Goal: Task Accomplishment & Management: Manage account settings

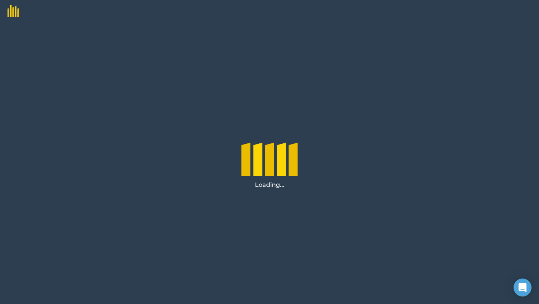
click at [502, 17] on div at bounding box center [269, 11] width 539 height 22
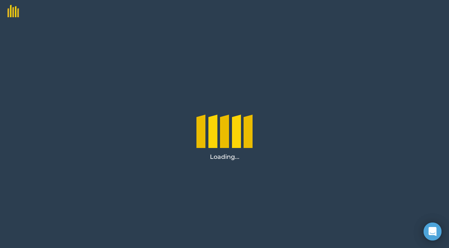
click at [11, 14] on img at bounding box center [9, 8] width 19 height 17
click at [437, 227] on div "Open Intercom Messenger" at bounding box center [433, 232] width 20 height 20
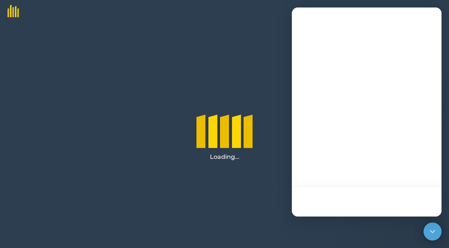
click at [268, 88] on div "Loading..." at bounding box center [224, 134] width 449 height 225
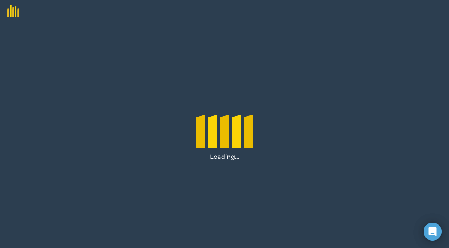
click at [12, 9] on img at bounding box center [9, 8] width 19 height 17
click at [429, 229] on icon "Open Intercom Messenger" at bounding box center [432, 231] width 9 height 10
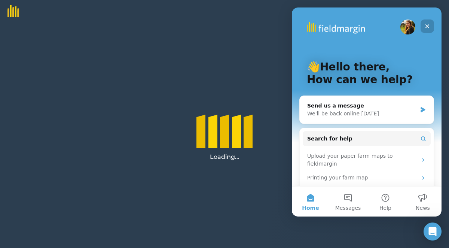
click at [429, 25] on icon "Close" at bounding box center [428, 26] width 4 height 4
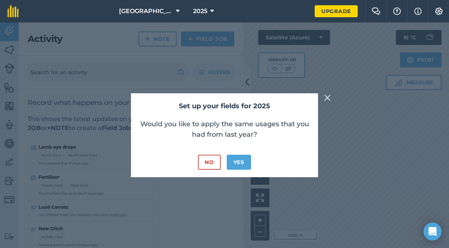
click at [327, 96] on img at bounding box center [327, 97] width 7 height 9
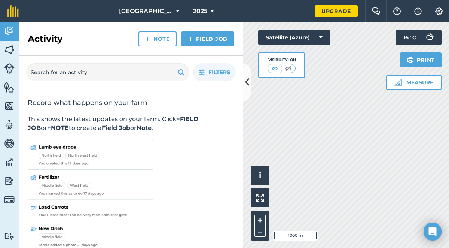
scroll to position [12, 0]
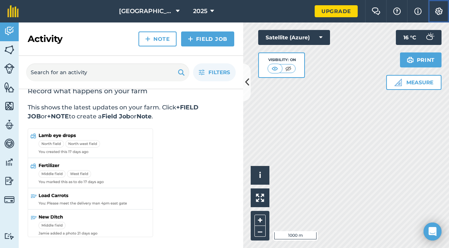
click at [442, 9] on img at bounding box center [439, 10] width 9 height 7
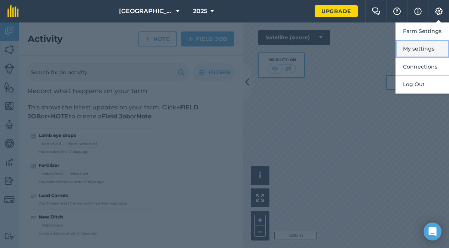
click at [430, 54] on button "My settings" at bounding box center [423, 49] width 54 height 18
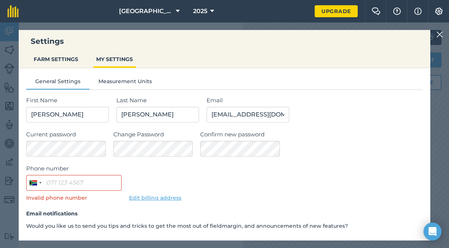
click at [437, 35] on img at bounding box center [439, 34] width 7 height 9
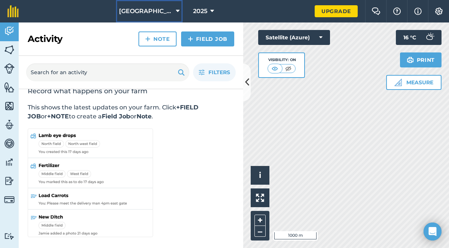
click at [165, 9] on span "[GEOGRAPHIC_DATA]" at bounding box center [146, 11] width 54 height 9
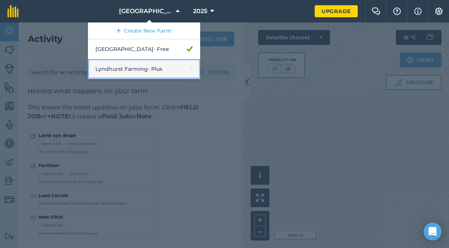
click at [178, 69] on link "Lyndhurst Farming - Plus" at bounding box center [144, 69] width 112 height 20
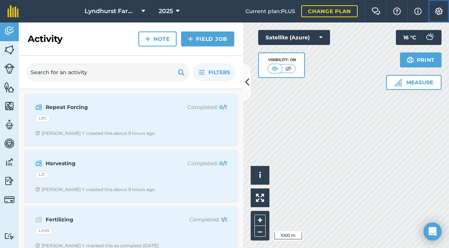
click at [440, 9] on img at bounding box center [439, 10] width 9 height 7
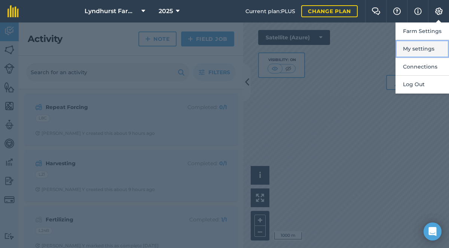
click at [426, 51] on button "My settings" at bounding box center [423, 49] width 54 height 18
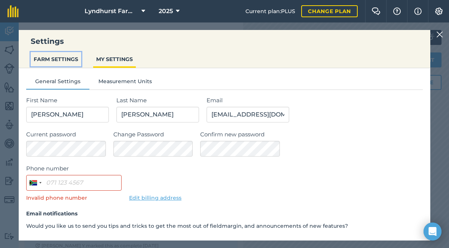
click at [75, 59] on button "FARM SETTINGS" at bounding box center [56, 59] width 51 height 14
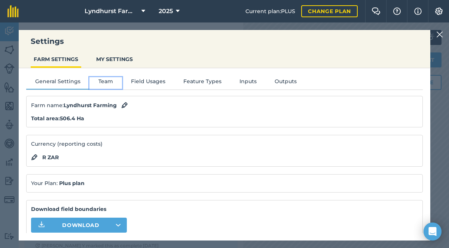
click at [109, 82] on button "Team" at bounding box center [105, 82] width 33 height 11
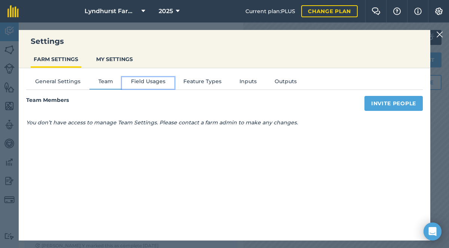
click at [145, 81] on button "Field Usages" at bounding box center [148, 82] width 52 height 11
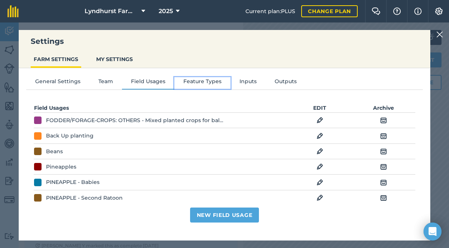
click at [204, 80] on button "Feature Types" at bounding box center [202, 82] width 56 height 11
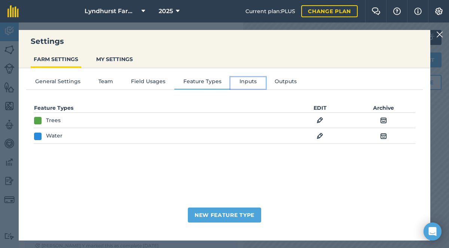
click at [239, 81] on button "Inputs" at bounding box center [248, 82] width 35 height 11
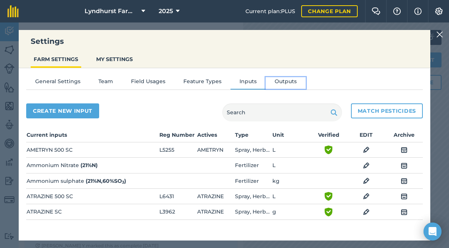
click at [290, 82] on button "Outputs" at bounding box center [286, 82] width 40 height 11
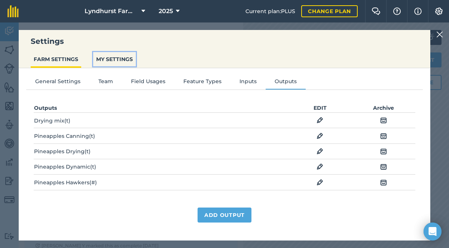
click at [117, 58] on button "MY SETTINGS" at bounding box center [114, 59] width 43 height 14
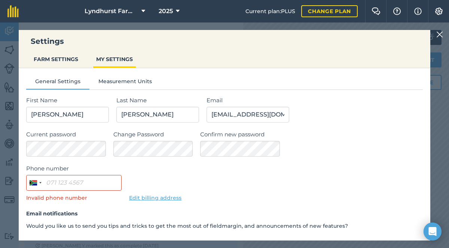
click at [439, 35] on img at bounding box center [439, 34] width 7 height 9
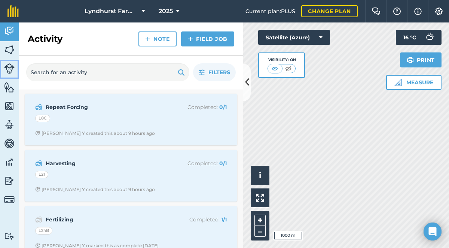
click at [9, 66] on img at bounding box center [9, 68] width 10 height 10
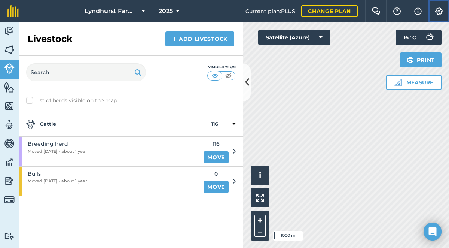
click at [438, 11] on img at bounding box center [439, 10] width 9 height 7
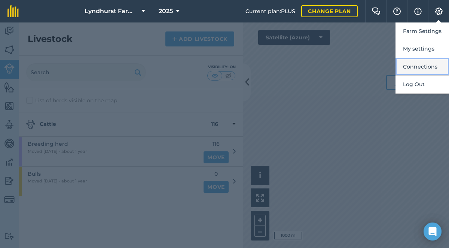
click at [434, 65] on button "Connections" at bounding box center [423, 67] width 54 height 18
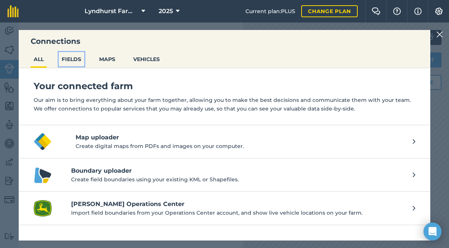
click at [75, 61] on button "FIELDS" at bounding box center [71, 59] width 25 height 14
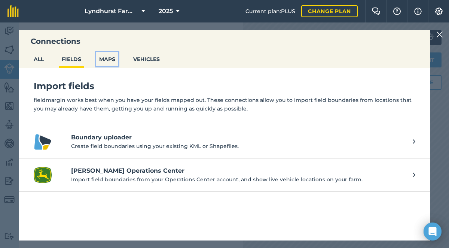
click at [111, 62] on button "MAPS" at bounding box center [107, 59] width 22 height 14
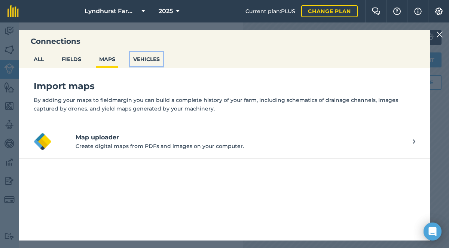
click at [154, 58] on button "VEHICLES" at bounding box center [146, 59] width 33 height 14
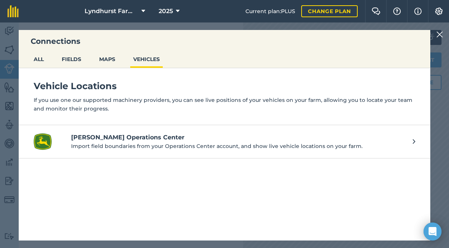
click at [441, 33] on img at bounding box center [439, 34] width 7 height 9
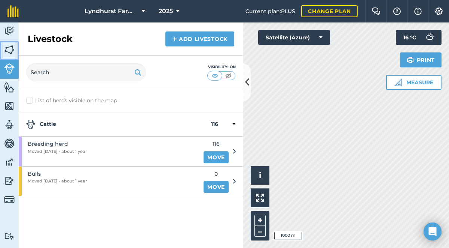
click at [8, 49] on img at bounding box center [9, 49] width 10 height 11
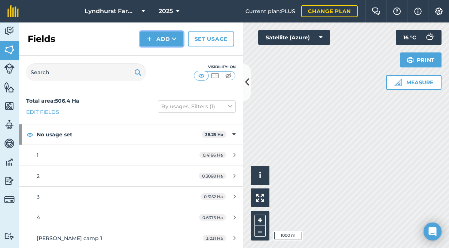
click at [173, 37] on icon at bounding box center [174, 38] width 5 height 7
click at [9, 30] on img at bounding box center [9, 30] width 10 height 11
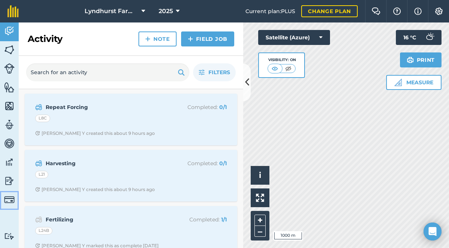
click at [9, 200] on img at bounding box center [9, 199] width 10 height 10
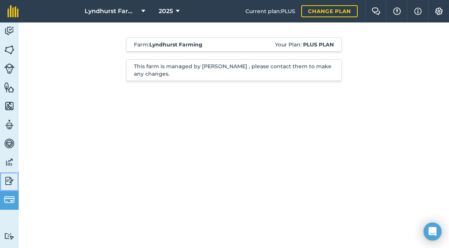
click at [10, 174] on link "Reporting" at bounding box center [9, 181] width 19 height 19
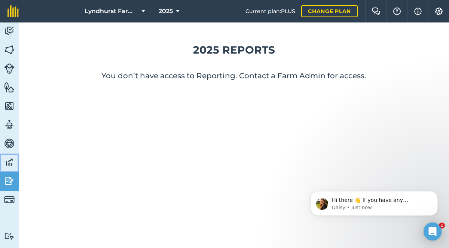
click at [9, 158] on img at bounding box center [9, 161] width 10 height 11
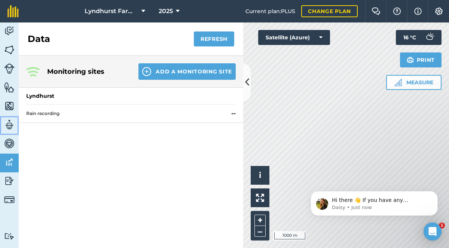
click at [11, 134] on link "Team" at bounding box center [9, 125] width 19 height 19
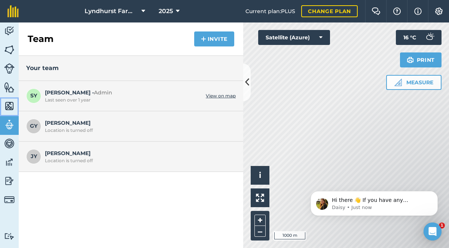
click at [11, 106] on img at bounding box center [9, 105] width 10 height 11
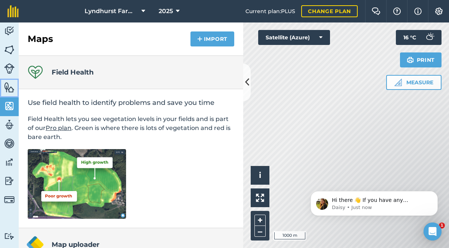
click at [10, 87] on img at bounding box center [9, 87] width 10 height 11
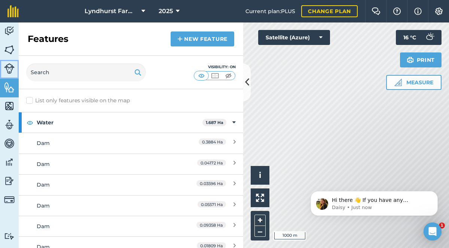
click at [11, 67] on img at bounding box center [9, 68] width 10 height 10
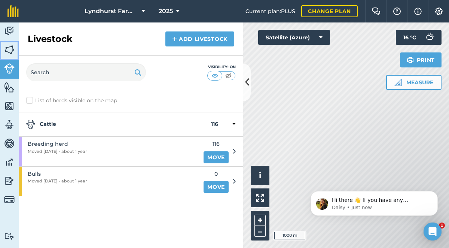
click at [12, 49] on img at bounding box center [9, 49] width 10 height 11
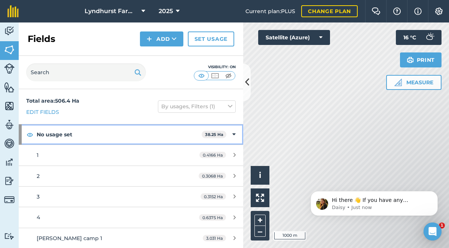
click at [234, 135] on icon at bounding box center [233, 134] width 3 height 8
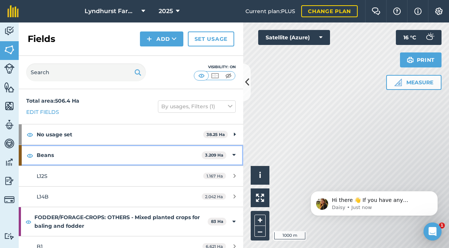
click at [235, 153] on icon at bounding box center [233, 155] width 3 height 8
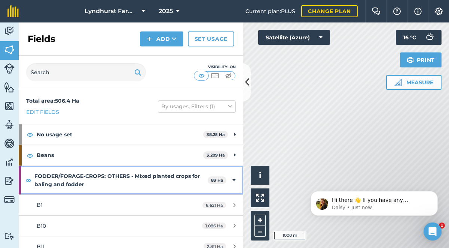
click at [236, 178] on div "FODDER/FORAGE-CROPS: OTHERS - Mixed planted crops for baling and fodder 83 Ha" at bounding box center [131, 180] width 225 height 29
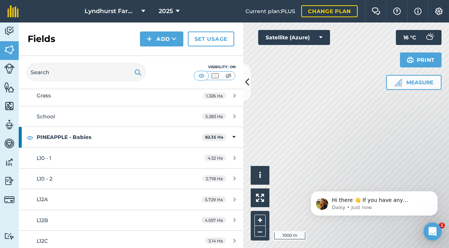
scroll to position [289, 0]
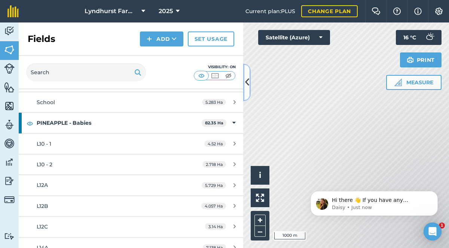
click at [247, 80] on icon at bounding box center [247, 82] width 4 height 13
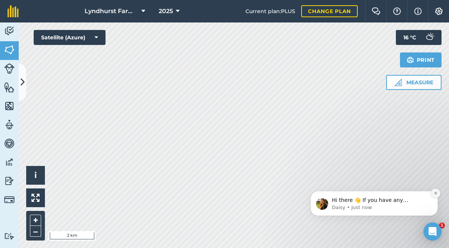
click at [435, 192] on icon "Dismiss notification" at bounding box center [435, 193] width 3 height 3
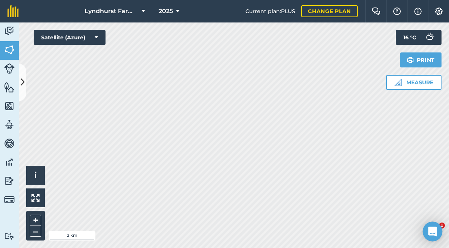
click at [434, 229] on icon "Open Intercom Messenger" at bounding box center [432, 231] width 9 height 10
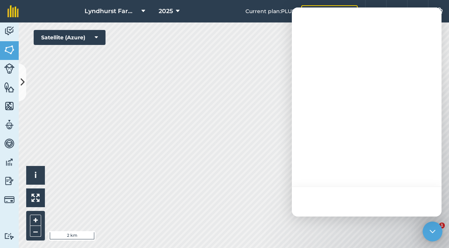
scroll to position [0, 0]
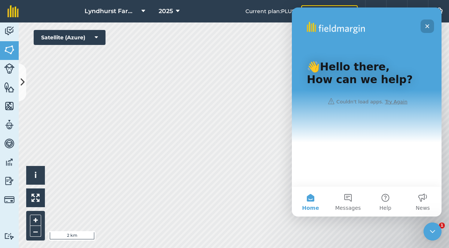
click at [426, 27] on icon "Close" at bounding box center [428, 26] width 4 height 4
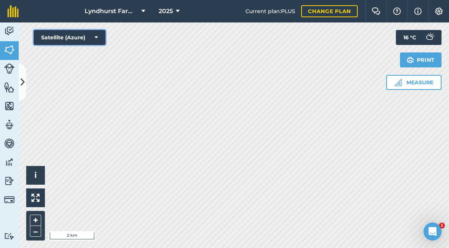
click at [88, 39] on button "Satellite (Azure)" at bounding box center [70, 37] width 72 height 15
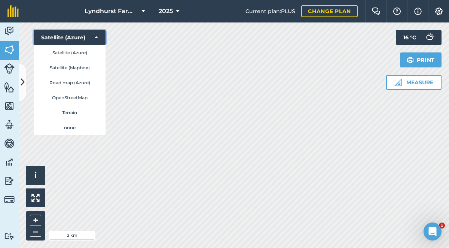
click at [88, 39] on button "Satellite (Azure)" at bounding box center [70, 37] width 72 height 15
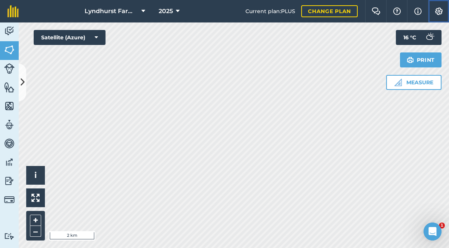
click at [442, 7] on img at bounding box center [439, 10] width 9 height 7
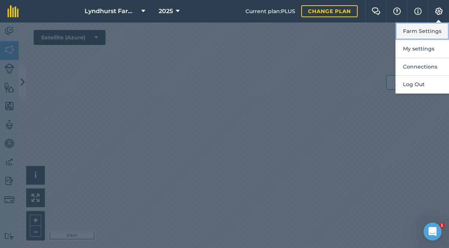
click at [436, 29] on button "Farm Settings" at bounding box center [423, 31] width 54 height 18
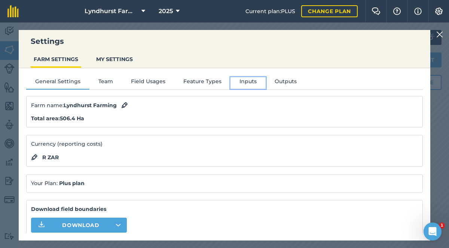
click at [243, 83] on button "Inputs" at bounding box center [248, 82] width 35 height 11
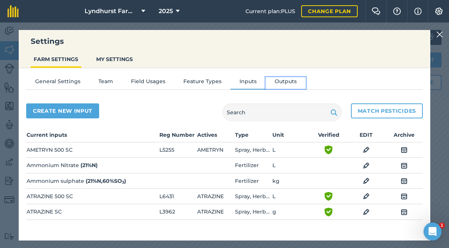
click at [284, 82] on button "Outputs" at bounding box center [286, 82] width 40 height 11
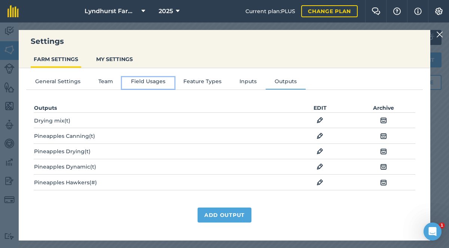
click at [147, 81] on button "Field Usages" at bounding box center [148, 82] width 52 height 11
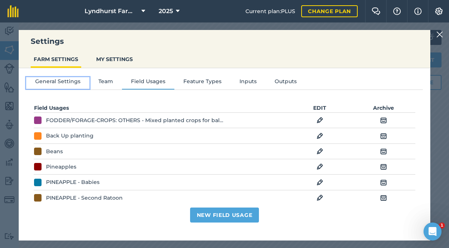
click at [41, 81] on button "General Settings" at bounding box center [57, 82] width 63 height 11
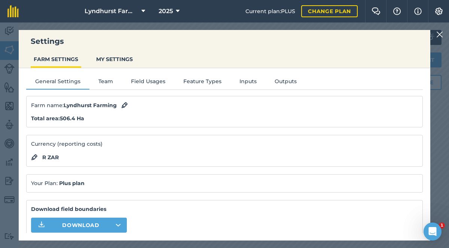
click at [441, 33] on img at bounding box center [439, 34] width 7 height 9
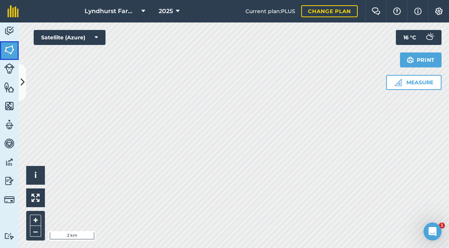
click at [12, 49] on img at bounding box center [9, 49] width 10 height 11
click at [22, 76] on icon at bounding box center [23, 82] width 4 height 13
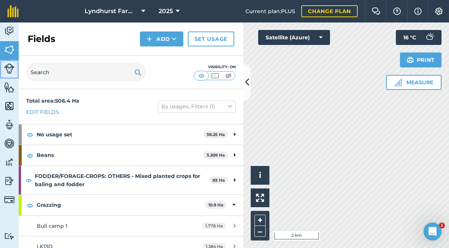
click at [9, 72] on img at bounding box center [9, 68] width 10 height 10
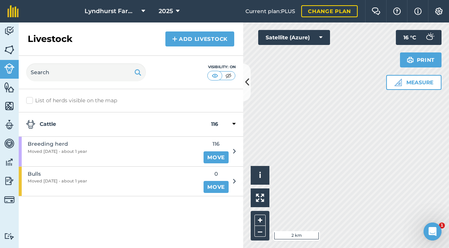
click at [234, 150] on icon at bounding box center [234, 151] width 3 height 7
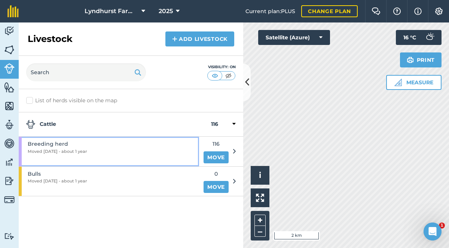
click at [171, 153] on div "Breeding herd Moved [DATE] - about 1 year" at bounding box center [109, 151] width 180 height 29
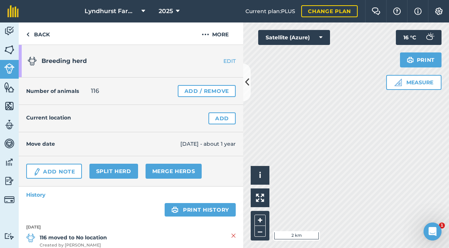
click at [230, 58] on link "EDIT" at bounding box center [219, 60] width 47 height 7
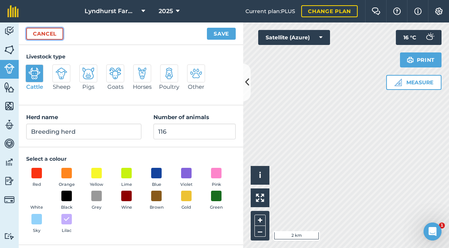
click at [31, 31] on link "Cancel" at bounding box center [44, 34] width 37 height 12
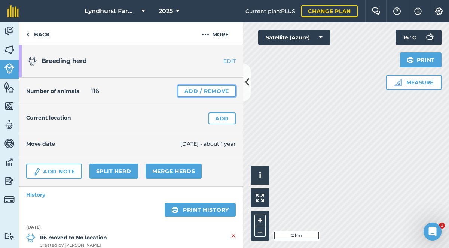
click at [224, 91] on link "Add / Remove" at bounding box center [207, 91] width 58 height 12
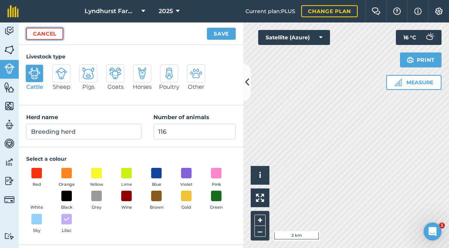
click at [44, 33] on link "Cancel" at bounding box center [44, 34] width 37 height 12
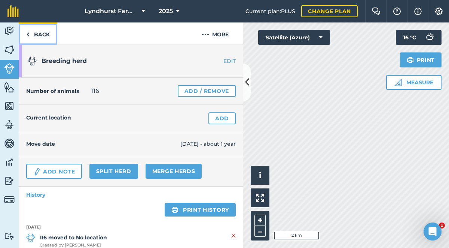
click at [29, 35] on img at bounding box center [27, 34] width 3 height 9
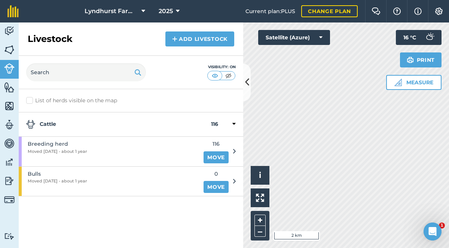
click at [235, 151] on icon at bounding box center [234, 151] width 3 height 7
click at [233, 151] on icon at bounding box center [234, 151] width 3 height 7
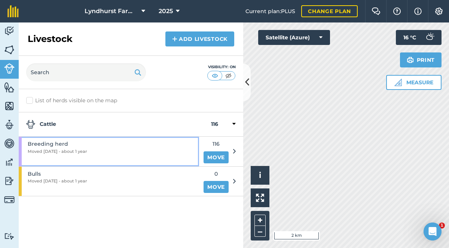
click at [131, 149] on div "Breeding herd Moved [DATE] - about 1 year" at bounding box center [109, 151] width 180 height 29
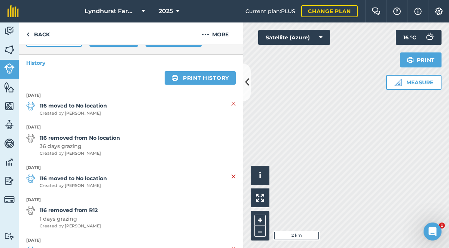
scroll to position [132, 0]
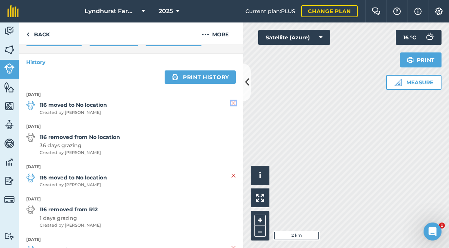
click at [235, 103] on img at bounding box center [233, 102] width 4 height 9
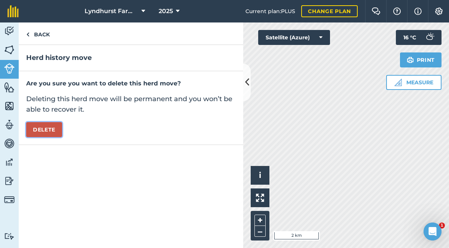
click at [39, 131] on button "Delete" at bounding box center [44, 129] width 36 height 15
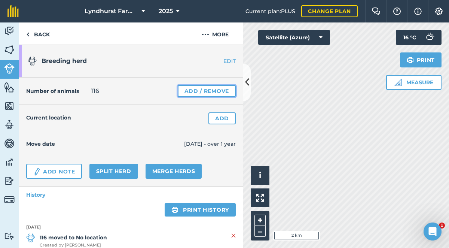
click at [211, 92] on link "Add / Remove" at bounding box center [207, 91] width 58 height 12
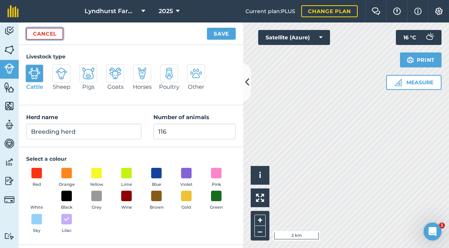
click at [40, 32] on link "Cancel" at bounding box center [44, 34] width 37 height 12
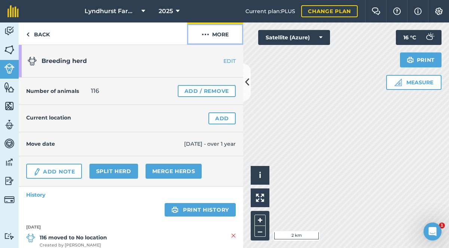
click at [212, 35] on button "More" at bounding box center [215, 33] width 56 height 22
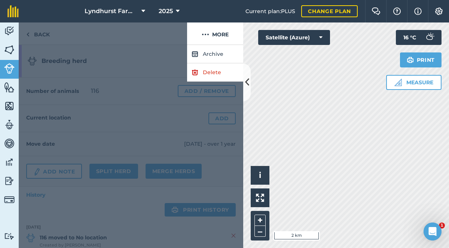
click at [153, 41] on div at bounding box center [103, 33] width 168 height 22
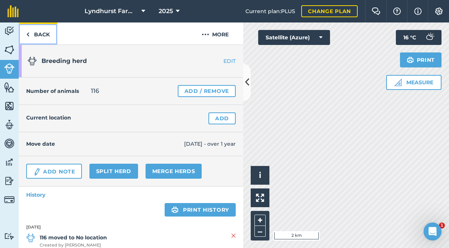
click at [35, 34] on link "Back" at bounding box center [38, 33] width 39 height 22
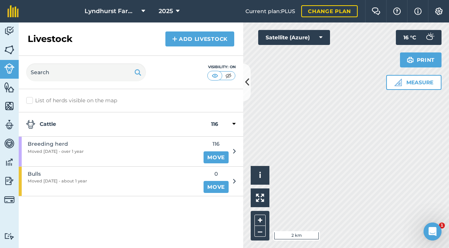
click at [234, 124] on icon at bounding box center [233, 124] width 3 height 7
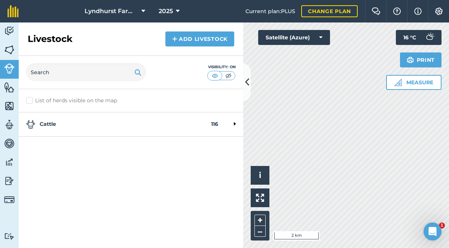
click at [234, 124] on icon at bounding box center [235, 124] width 2 height 7
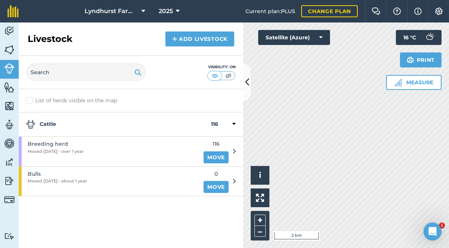
click at [30, 101] on label "List of herds visible on the map" at bounding box center [131, 101] width 210 height 8
click at [30, 101] on input "List of herds visible on the map" at bounding box center [28, 99] width 5 height 5
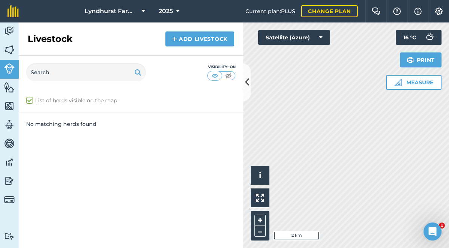
click at [30, 101] on label "List of herds visible on the map" at bounding box center [131, 101] width 210 height 8
click at [30, 101] on input "List of herds visible on the map" at bounding box center [28, 99] width 5 height 5
checkbox input "false"
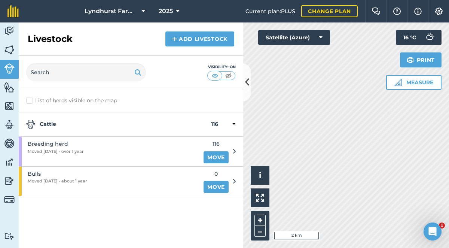
click at [53, 125] on strong "Cattle" at bounding box center [118, 124] width 185 height 9
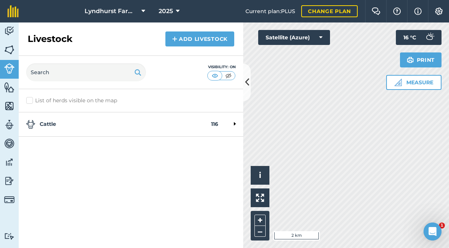
click at [53, 125] on strong "Cattle" at bounding box center [118, 124] width 185 height 9
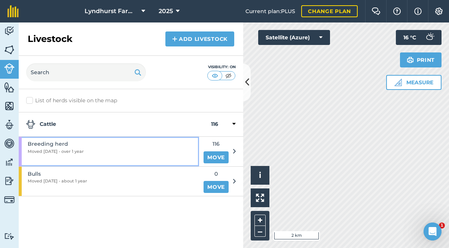
click at [153, 150] on div "Breeding herd Moved [DATE] - over 1 year" at bounding box center [109, 151] width 180 height 29
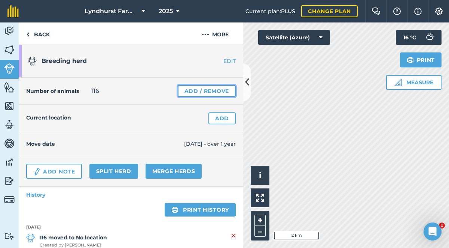
click at [221, 95] on link "Add / Remove" at bounding box center [207, 91] width 58 height 12
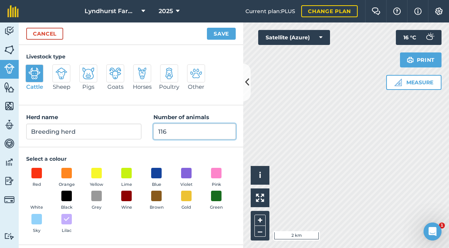
click at [183, 125] on input "116" at bounding box center [194, 132] width 82 height 16
click at [183, 134] on input "116" at bounding box center [194, 132] width 82 height 16
type input "1"
type input "0"
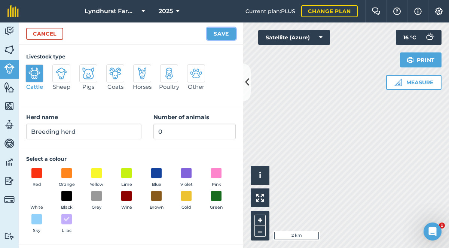
click at [220, 36] on button "Save" at bounding box center [221, 34] width 29 height 12
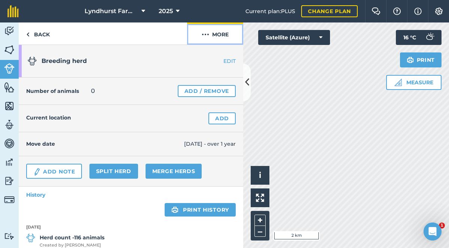
click at [213, 36] on button "More" at bounding box center [215, 33] width 56 height 22
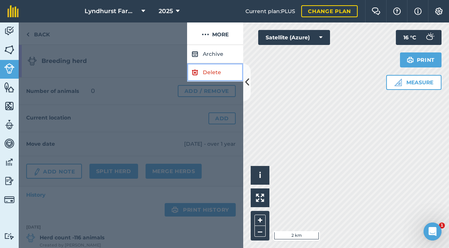
click at [214, 70] on link "Delete" at bounding box center [215, 72] width 56 height 18
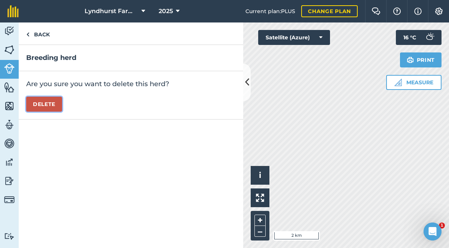
click at [53, 103] on button "Delete" at bounding box center [44, 104] width 36 height 15
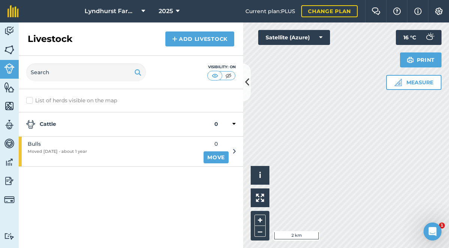
click at [231, 147] on div "Bulls Moved [DATE] - about 1 year 0 Move" at bounding box center [127, 151] width 217 height 29
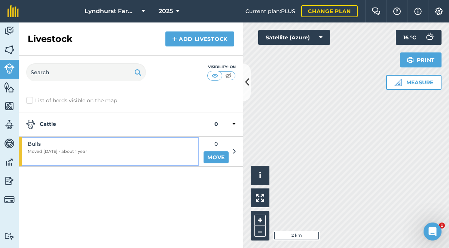
click at [183, 153] on div "Bulls Moved [DATE] - about 1 year" at bounding box center [109, 151] width 180 height 29
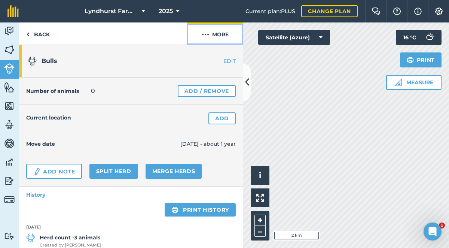
click at [222, 35] on button "More" at bounding box center [215, 33] width 56 height 22
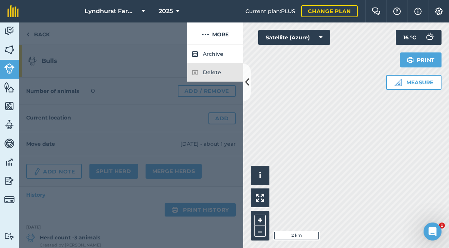
click at [141, 60] on div at bounding box center [131, 146] width 225 height 203
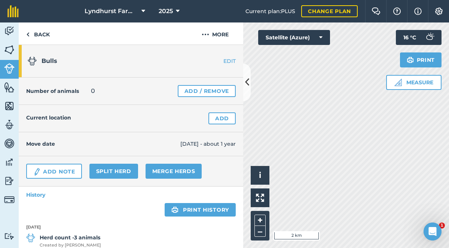
click at [165, 55] on h1 "Bulls" at bounding box center [112, 61] width 168 height 24
click at [33, 33] on link "Back" at bounding box center [38, 33] width 39 height 22
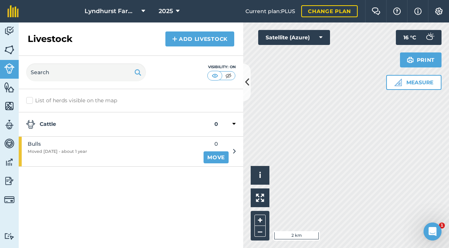
click at [226, 150] on div "0 Move" at bounding box center [216, 151] width 25 height 29
click at [217, 147] on span "0" at bounding box center [216, 144] width 25 height 8
click at [233, 150] on div "Bulls Moved [DATE] - about 1 year 0 Move" at bounding box center [127, 151] width 217 height 29
click at [222, 156] on link "Move" at bounding box center [216, 157] width 25 height 12
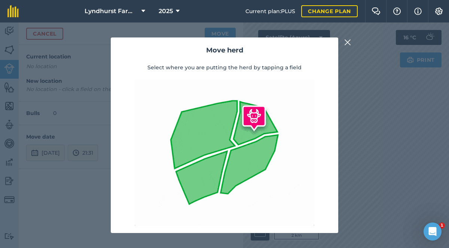
click at [349, 41] on img at bounding box center [347, 42] width 7 height 9
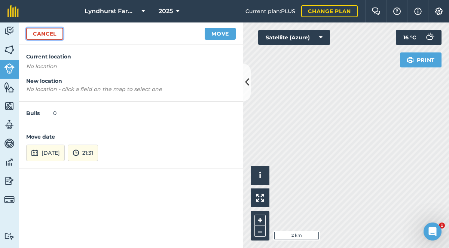
click at [51, 30] on link "Cancel" at bounding box center [44, 34] width 37 height 12
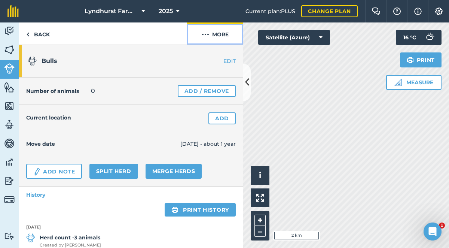
click at [220, 34] on button "More" at bounding box center [215, 33] width 56 height 22
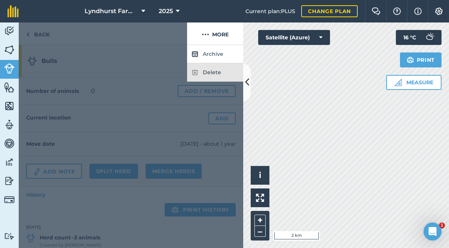
click at [148, 63] on div at bounding box center [131, 146] width 225 height 203
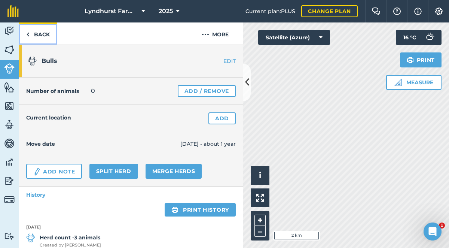
click at [27, 34] on img at bounding box center [27, 34] width 3 height 9
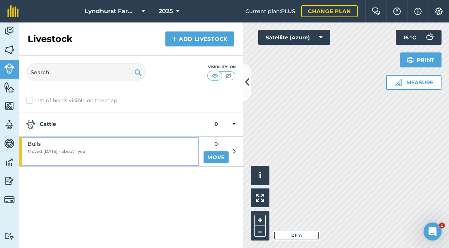
click at [115, 156] on div "Bulls Moved [DATE] - about 1 year" at bounding box center [109, 151] width 180 height 29
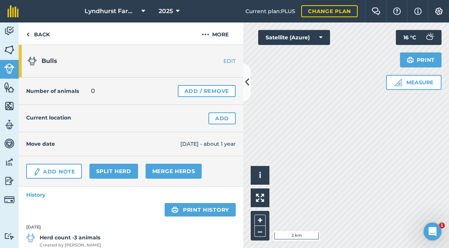
click at [231, 61] on link "EDIT" at bounding box center [219, 60] width 47 height 7
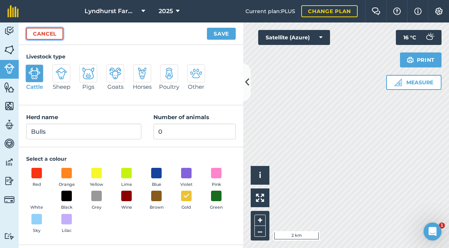
click at [46, 33] on link "Cancel" at bounding box center [44, 34] width 37 height 12
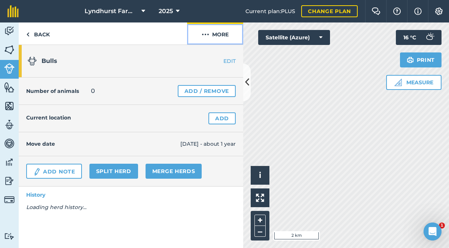
click at [213, 31] on button "More" at bounding box center [215, 33] width 56 height 22
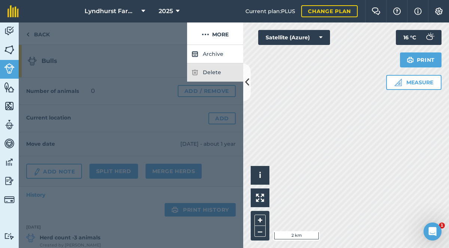
click at [163, 45] on div at bounding box center [131, 146] width 225 height 203
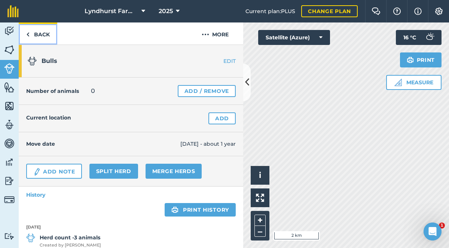
click at [28, 35] on img at bounding box center [27, 34] width 3 height 9
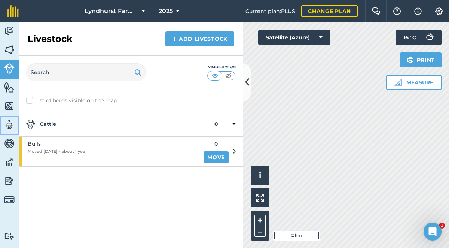
click at [12, 125] on img at bounding box center [9, 124] width 10 height 11
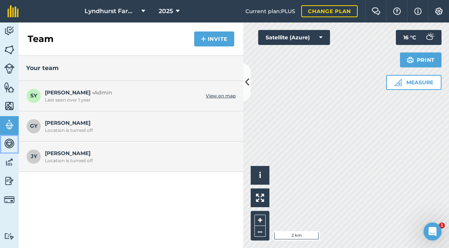
click at [7, 145] on img at bounding box center [9, 143] width 10 height 11
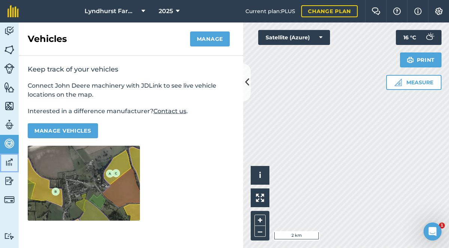
click at [10, 160] on img at bounding box center [9, 161] width 10 height 11
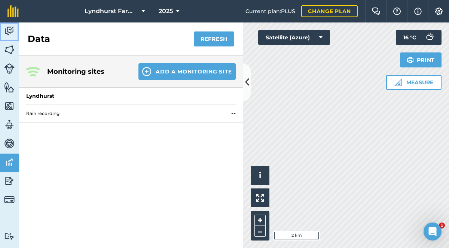
click at [12, 28] on img at bounding box center [9, 30] width 10 height 11
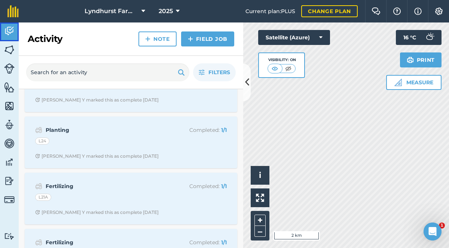
scroll to position [406, 0]
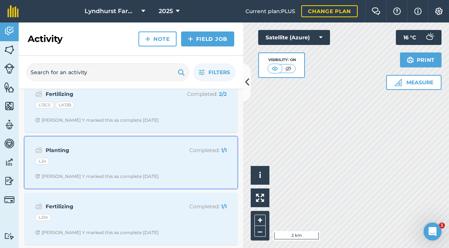
click at [131, 156] on div "Planting Completed : 1 / 1 L24 [PERSON_NAME] Y marked this as complete [DATE]" at bounding box center [131, 162] width 204 height 43
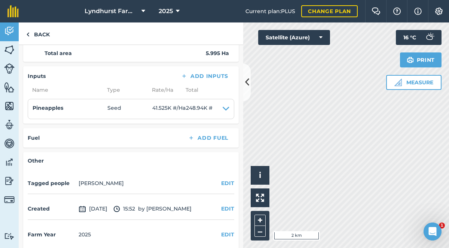
scroll to position [153, 0]
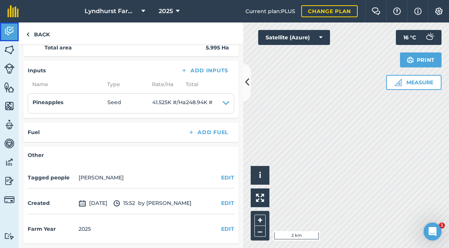
click at [14, 30] on img at bounding box center [9, 30] width 10 height 11
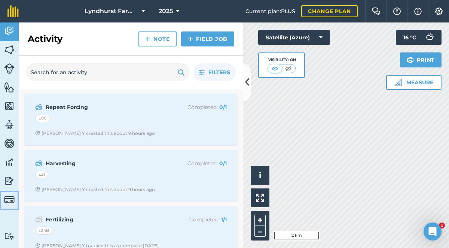
click at [10, 200] on img at bounding box center [9, 199] width 10 height 10
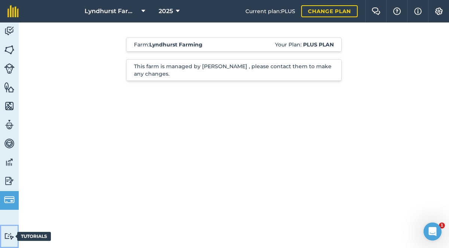
click at [12, 233] on img at bounding box center [9, 235] width 10 height 7
